Goal: Navigation & Orientation: Find specific page/section

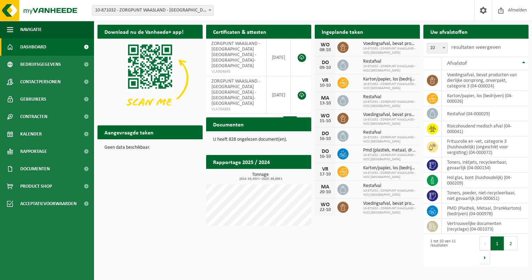
click at [344, 117] on icon at bounding box center [343, 118] width 7 height 7
click at [434, 78] on icon at bounding box center [432, 80] width 7 height 7
click at [28, 169] on span "Documenten" at bounding box center [35, 168] width 30 height 17
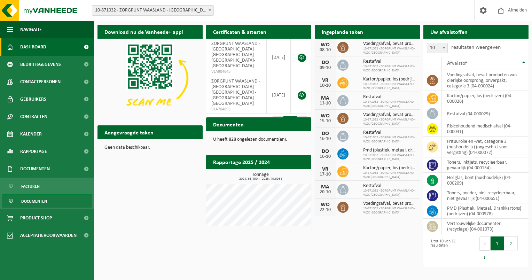
click at [29, 202] on span "Documenten" at bounding box center [34, 201] width 26 height 13
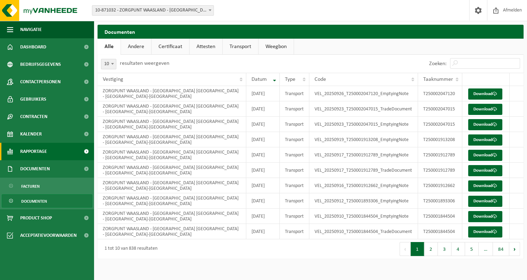
click at [32, 152] on span "Rapportage" at bounding box center [33, 151] width 27 height 17
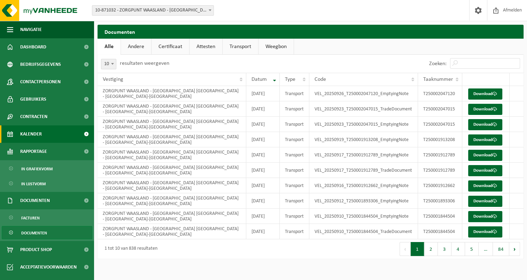
click at [37, 134] on span "Kalender" at bounding box center [31, 133] width 22 height 17
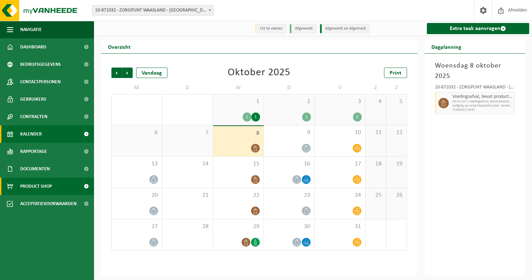
click at [27, 187] on span "Product Shop" at bounding box center [36, 186] width 32 height 17
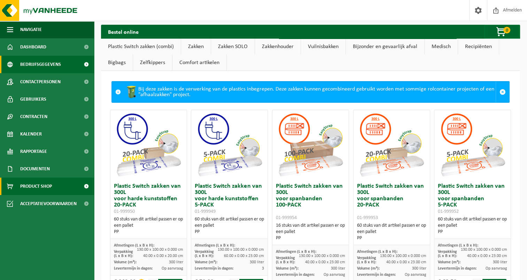
click at [44, 65] on span "Bedrijfsgegevens" at bounding box center [40, 64] width 41 height 17
